Goal: Information Seeking & Learning: Learn about a topic

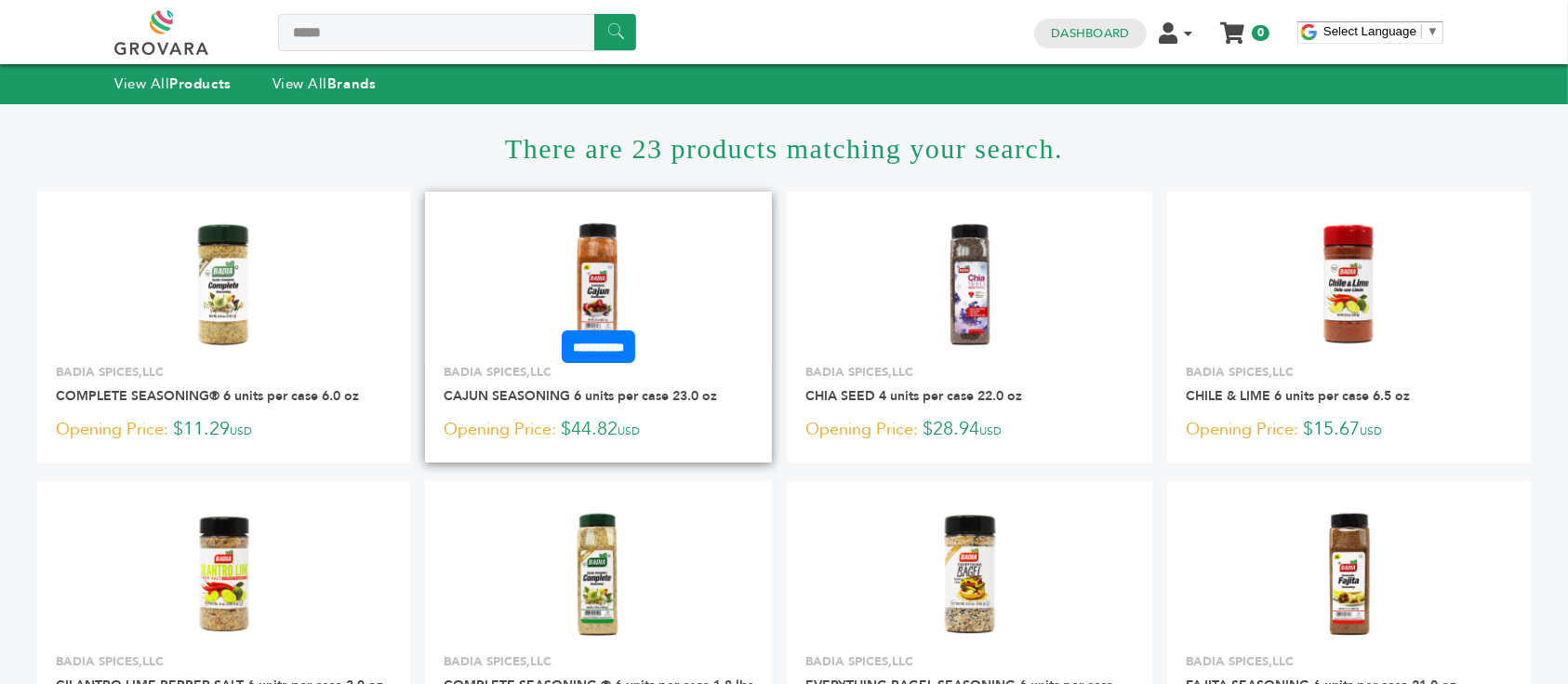
click at [599, 256] on img at bounding box center [598, 284] width 135 height 135
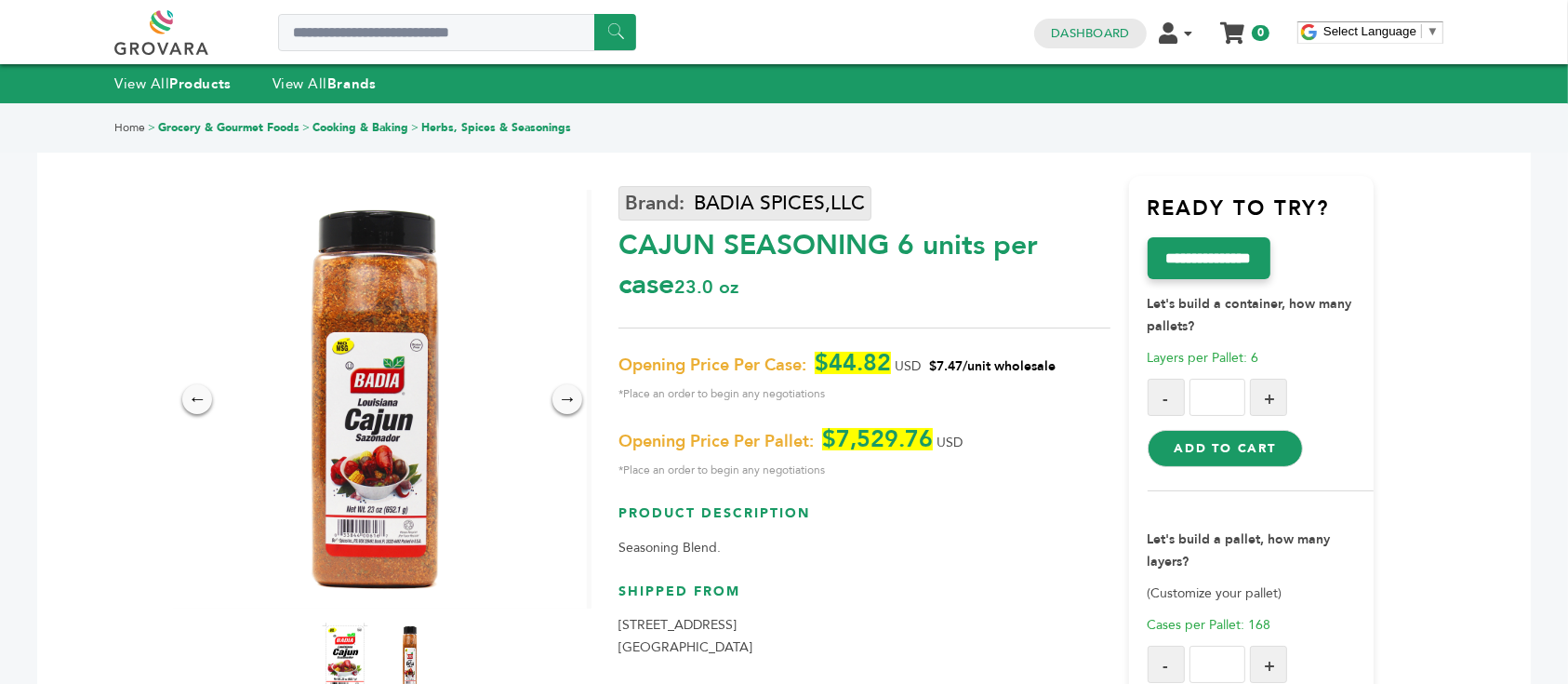
click at [802, 199] on link "BADIA SPICES,LLC" at bounding box center [745, 203] width 253 height 35
